Goal: Communication & Community: Answer question/provide support

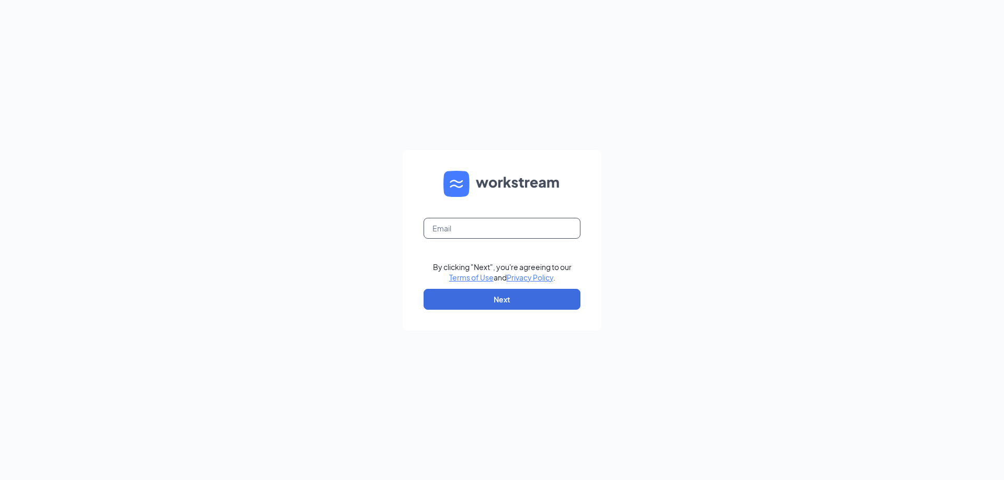
click at [501, 233] on input "text" at bounding box center [501, 228] width 157 height 21
type input "refuel120@refuelmarket.com"
click at [463, 303] on button "Next" at bounding box center [501, 299] width 157 height 21
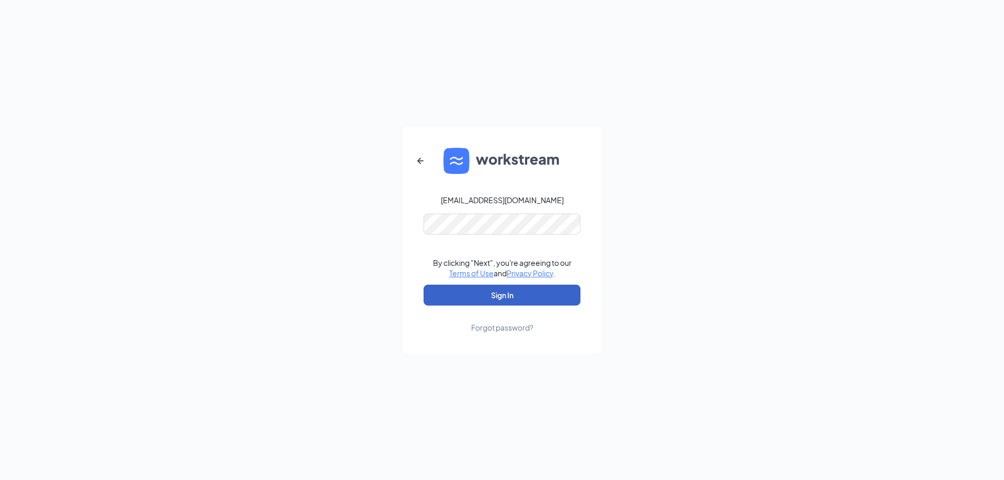
click at [478, 291] on button "Sign In" at bounding box center [501, 295] width 157 height 21
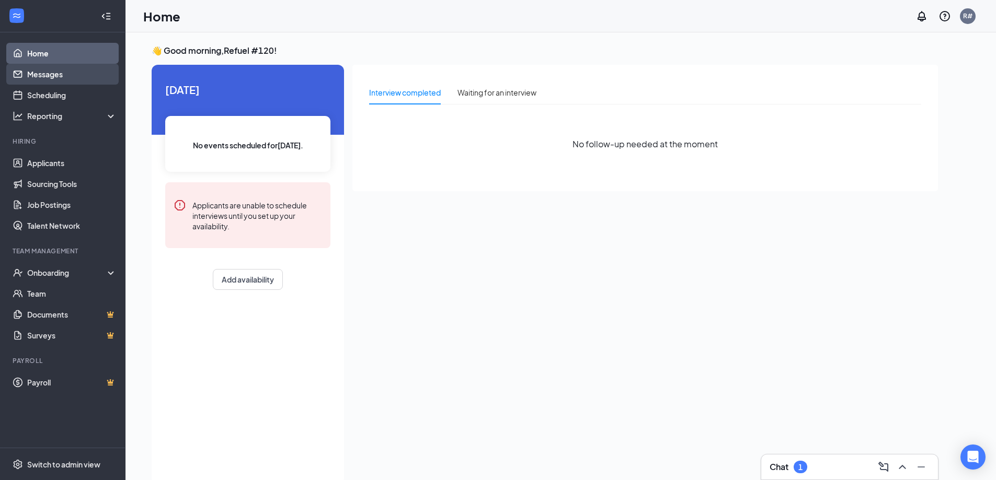
click at [56, 75] on link "Messages" at bounding box center [71, 74] width 89 height 21
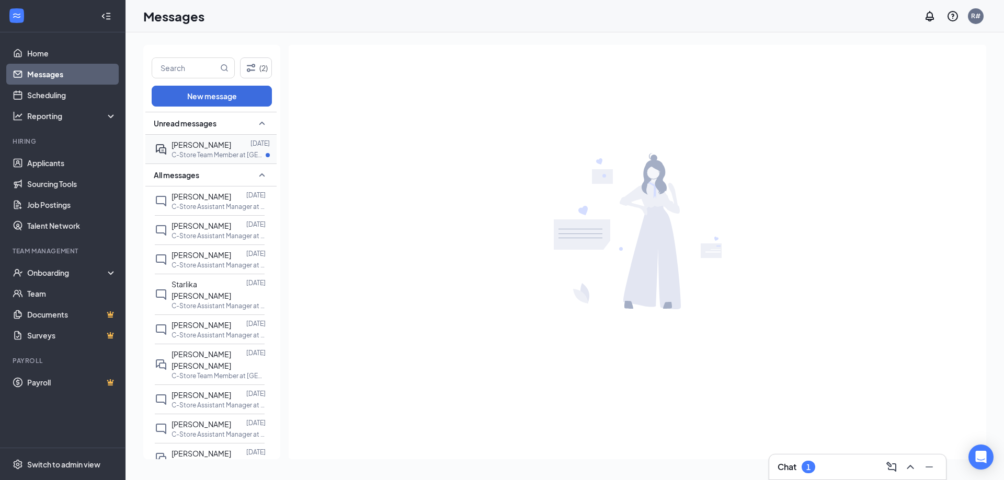
click at [200, 148] on span "[PERSON_NAME]" at bounding box center [201, 144] width 60 height 9
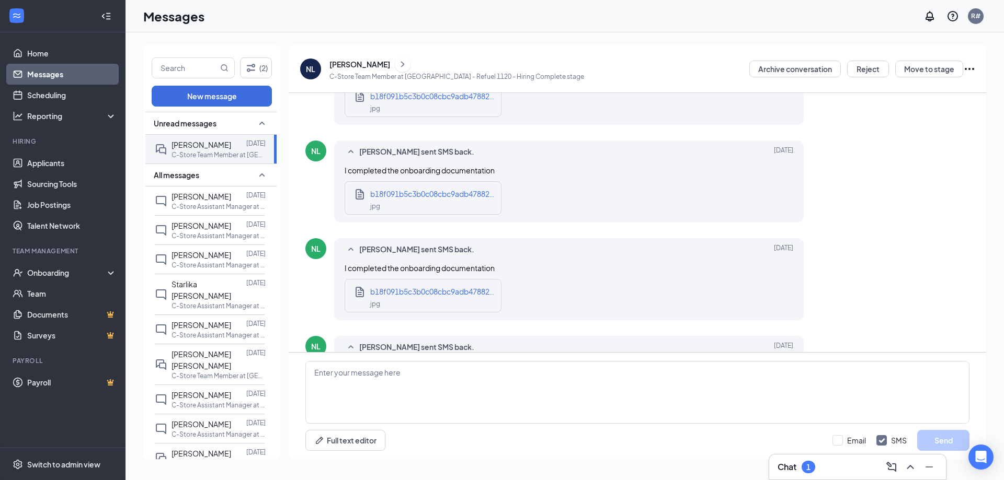
scroll to position [403, 0]
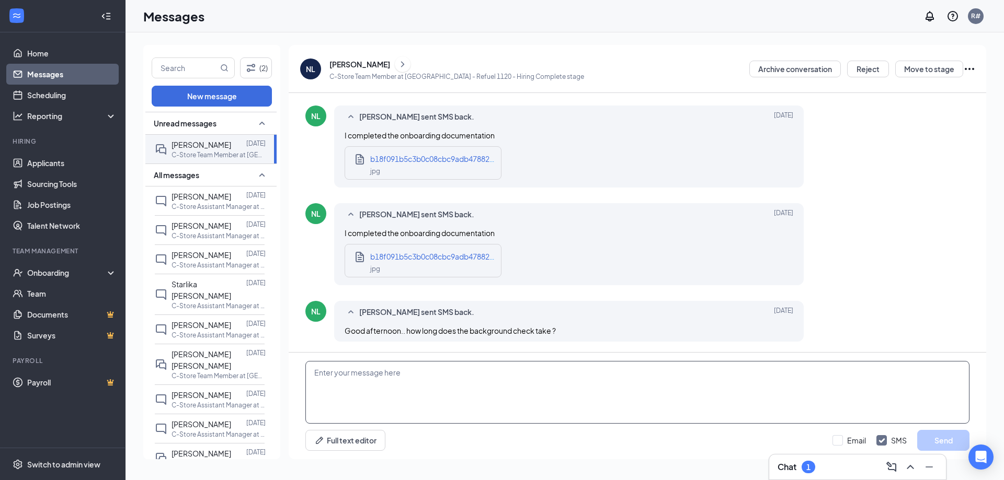
click at [573, 383] on textarea at bounding box center [637, 392] width 664 height 63
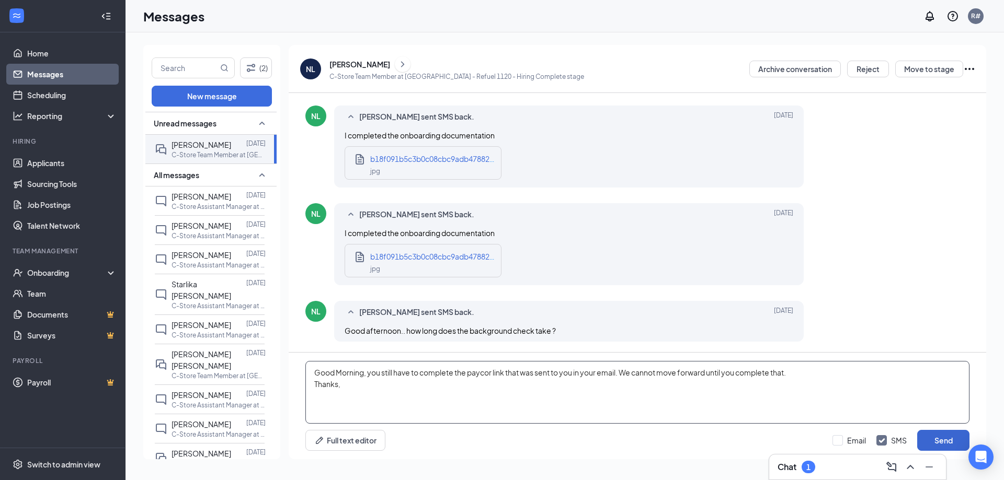
type textarea "Good Morning, you still have to complete the paycor link that was sent to you i…"
click at [949, 441] on button "Send" at bounding box center [943, 440] width 52 height 21
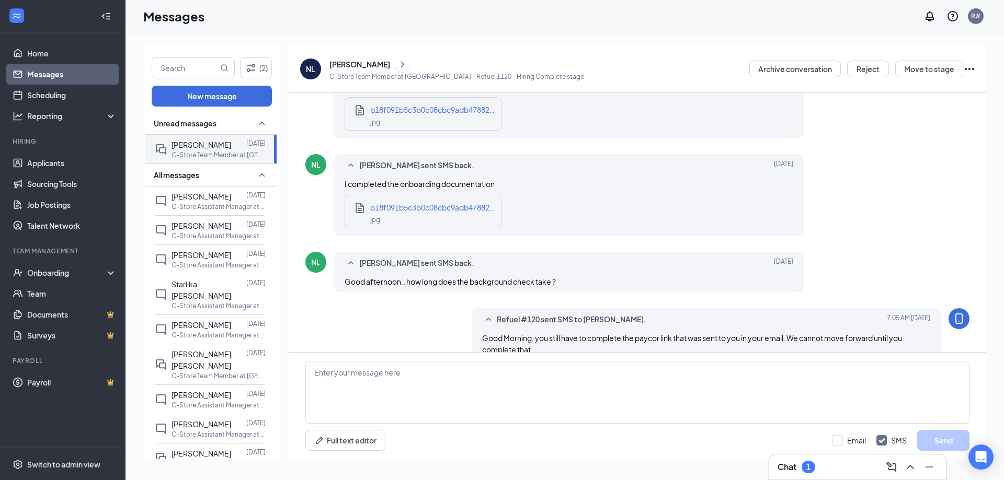
scroll to position [483, 0]
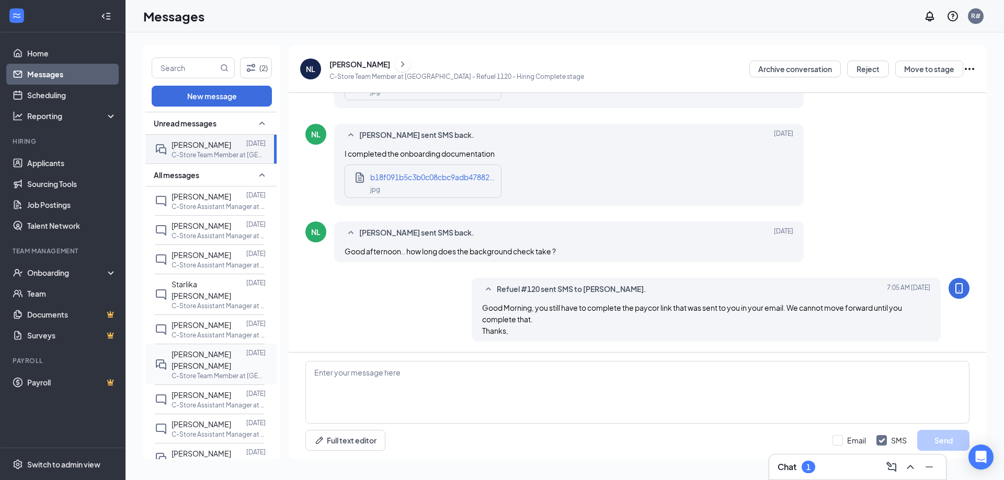
click at [210, 350] on span "[PERSON_NAME] [PERSON_NAME]" at bounding box center [201, 360] width 60 height 21
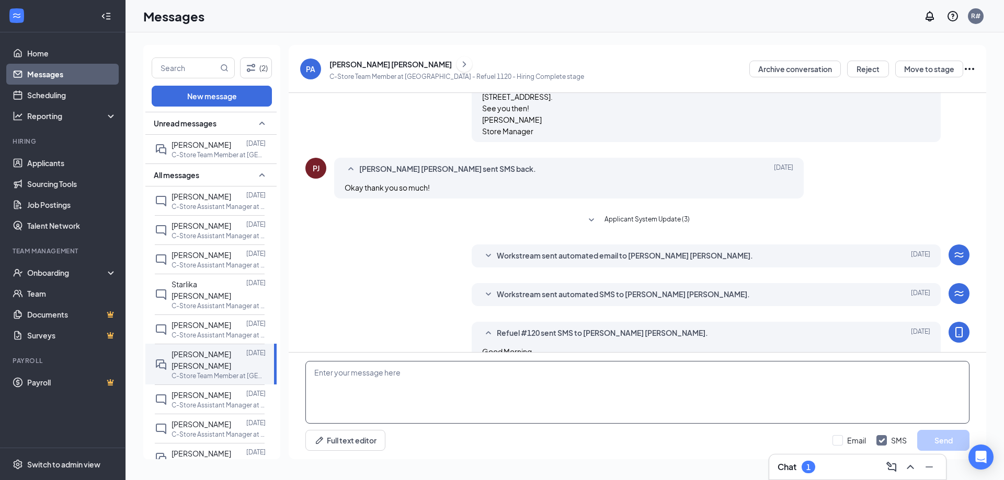
scroll to position [279, 0]
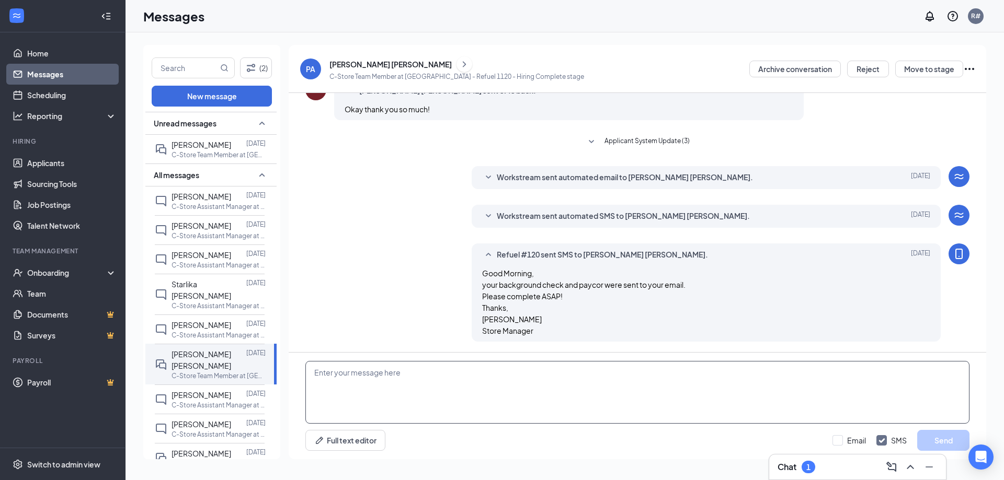
click at [357, 378] on textarea at bounding box center [637, 392] width 664 height 63
click at [477, 385] on textarea at bounding box center [637, 392] width 664 height 63
paste textarea "We’re unable to move forward with employment for [PERSON_NAME]. His background …"
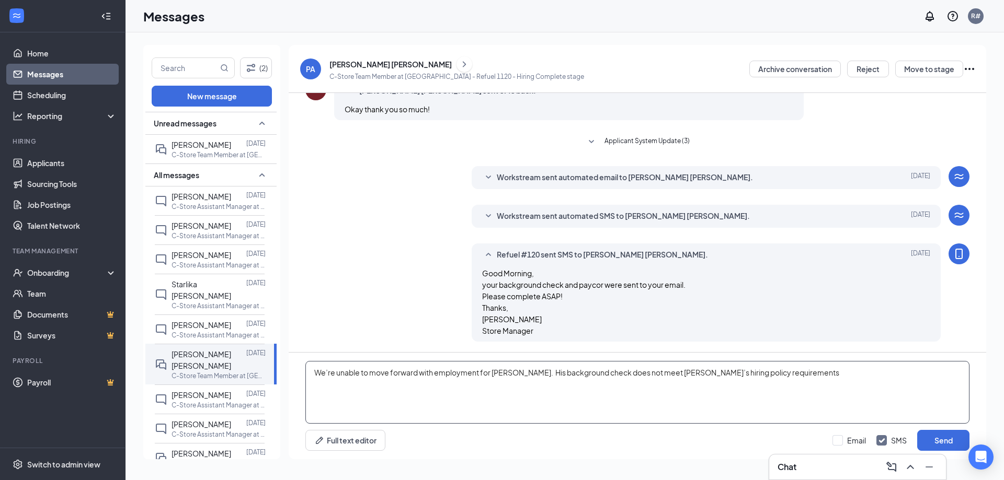
click at [315, 372] on textarea "We’re unable to move forward with employment for [PERSON_NAME]. His background …" at bounding box center [637, 392] width 664 height 63
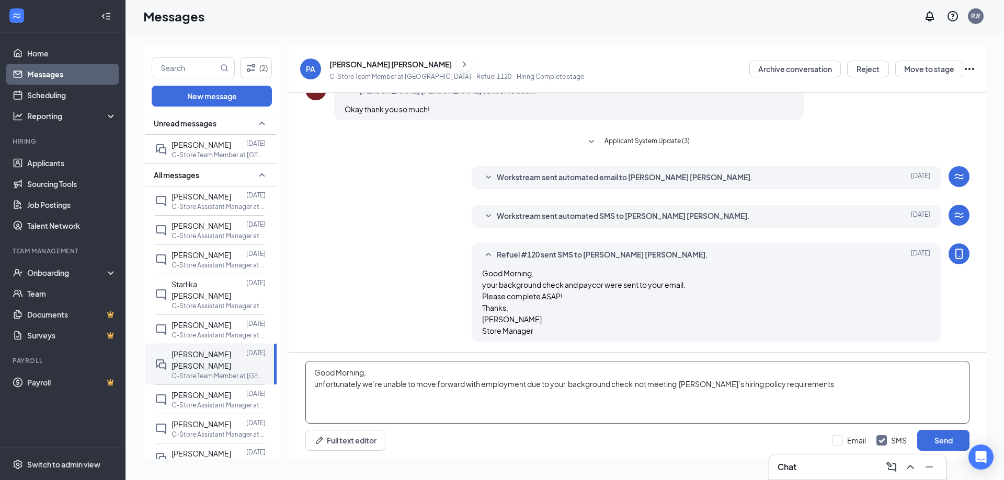
click at [816, 391] on textarea "Good Morning, unfortunately we’re unable to move forward with employment due to…" at bounding box center [637, 392] width 664 height 63
type textarea "Good Morning, unfortunately we’re unable to move forward with employment due to…"
click at [926, 439] on button "Send" at bounding box center [943, 440] width 52 height 21
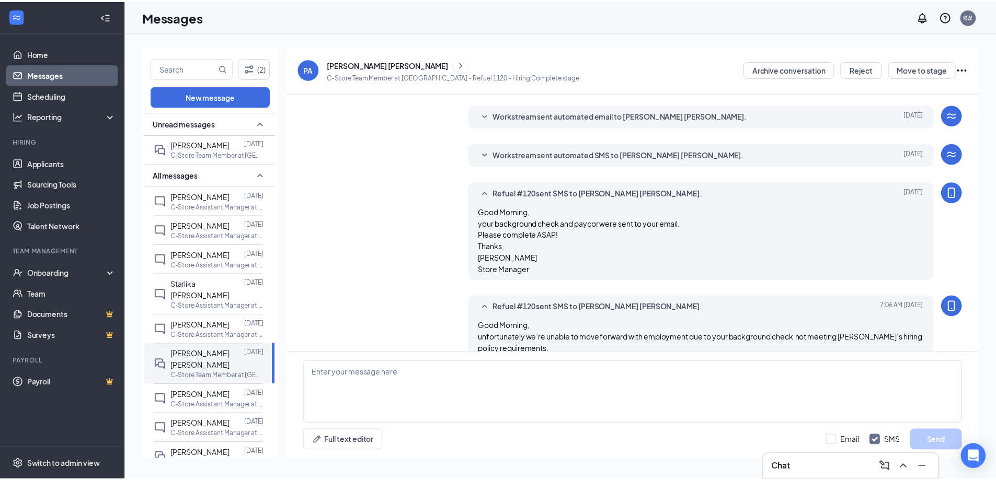
scroll to position [370, 0]
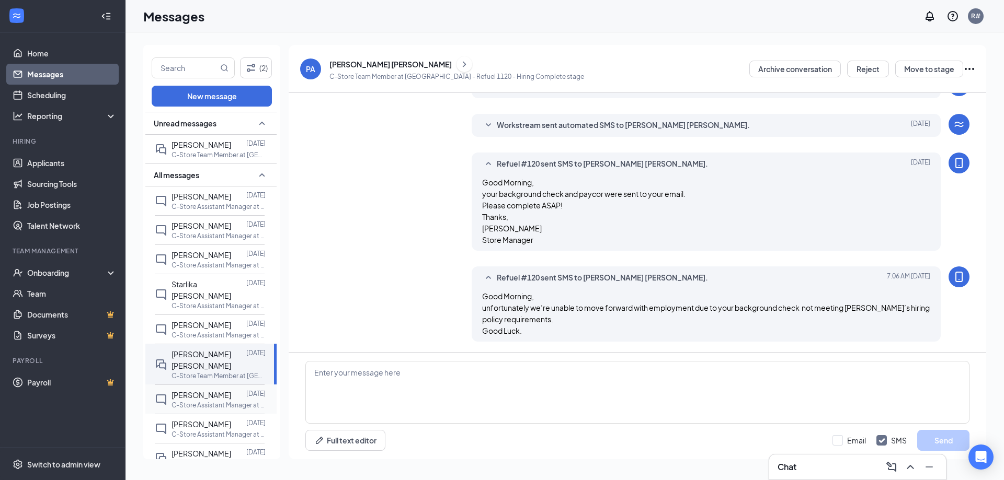
click at [196, 391] on span "[PERSON_NAME]" at bounding box center [201, 395] width 60 height 9
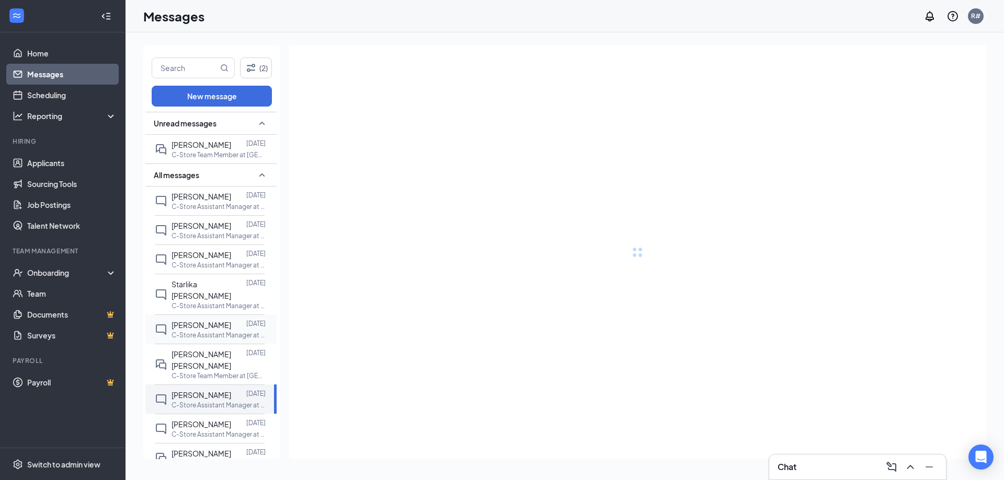
click at [203, 320] on span "[PERSON_NAME]" at bounding box center [201, 324] width 60 height 9
click at [200, 285] on span "Starlika [PERSON_NAME]" at bounding box center [201, 290] width 60 height 21
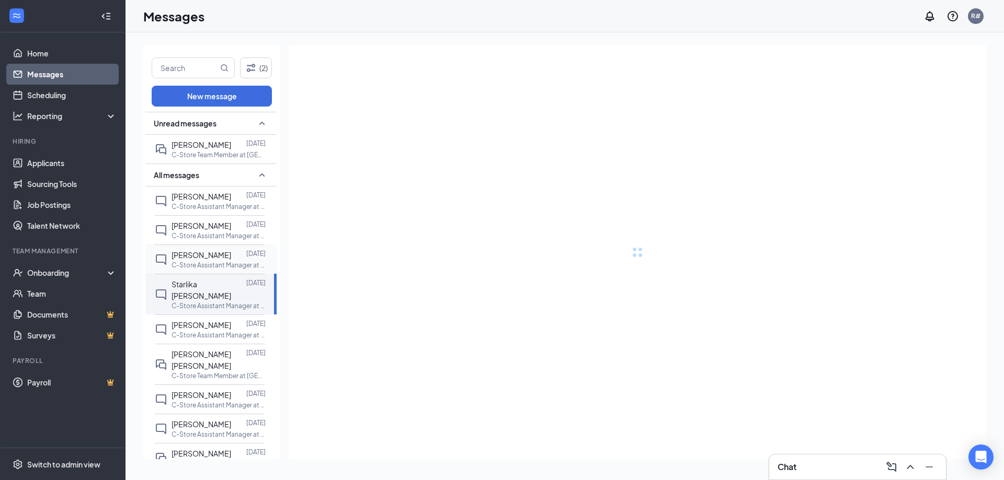
click at [202, 254] on span "[PERSON_NAME]" at bounding box center [201, 254] width 60 height 9
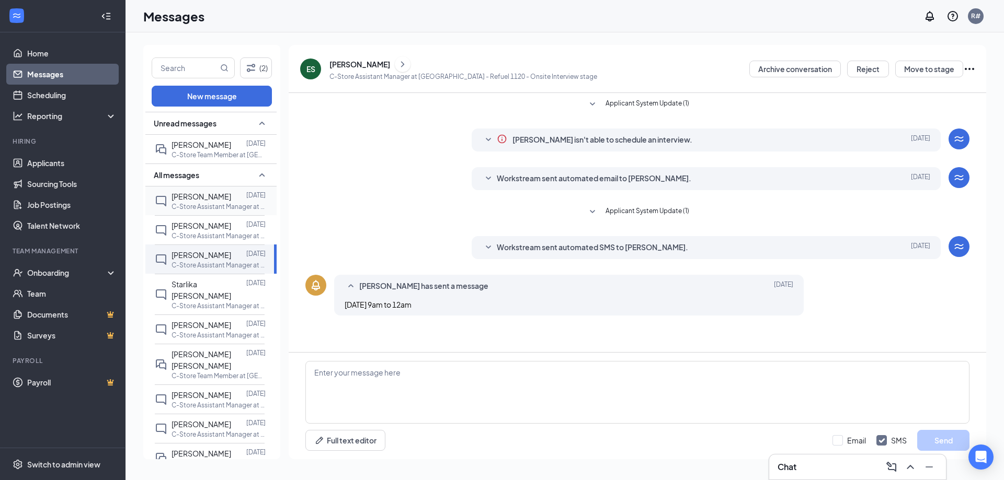
click at [188, 199] on span "[PERSON_NAME]" at bounding box center [201, 196] width 60 height 9
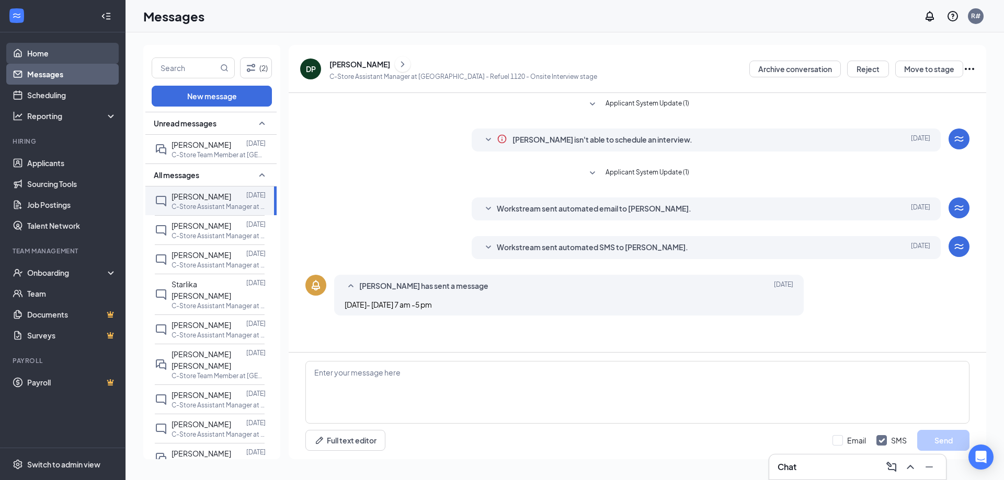
click at [44, 57] on link "Home" at bounding box center [71, 53] width 89 height 21
